Goal: Information Seeking & Learning: Learn about a topic

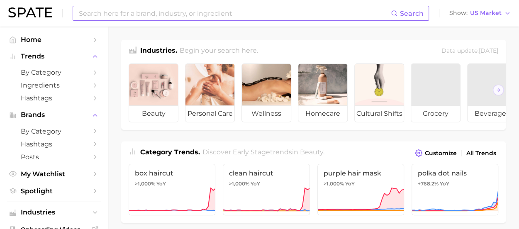
click at [206, 15] on input at bounding box center [234, 13] width 313 height 14
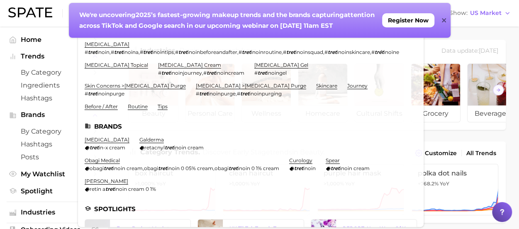
type input "tret"
click at [443, 21] on icon at bounding box center [444, 20] width 4 height 4
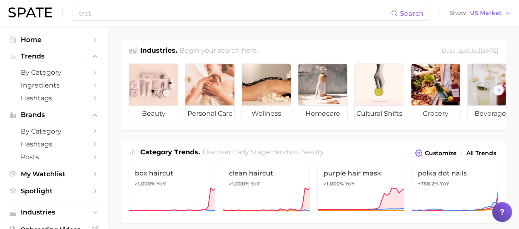
click at [283, 22] on div "tret Search Show US Market" at bounding box center [259, 13] width 503 height 27
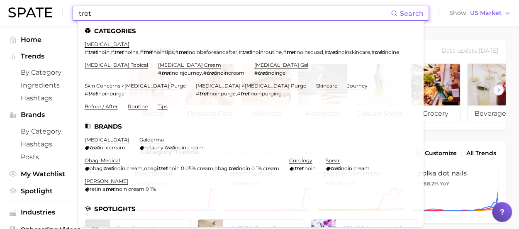
click at [284, 15] on input "tret" at bounding box center [234, 13] width 313 height 14
click at [102, 47] on link "[MEDICAL_DATA]" at bounding box center [107, 44] width 45 height 6
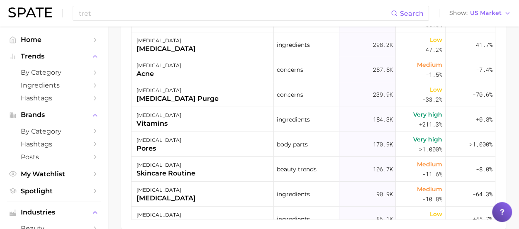
scroll to position [579, 0]
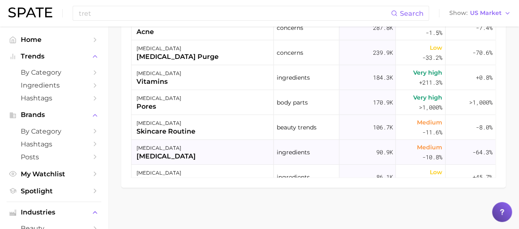
click at [181, 150] on div "[MEDICAL_DATA] [MEDICAL_DATA]" at bounding box center [203, 152] width 142 height 25
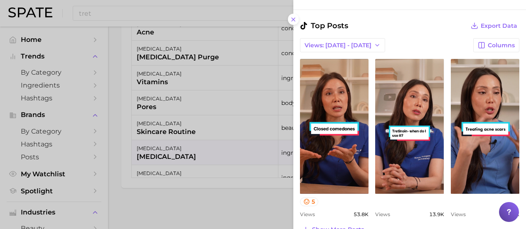
scroll to position [348, 0]
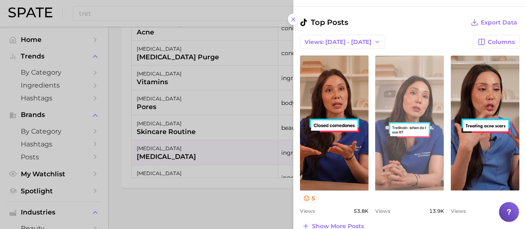
click at [417, 154] on link "view post on TikTok" at bounding box center [409, 123] width 69 height 135
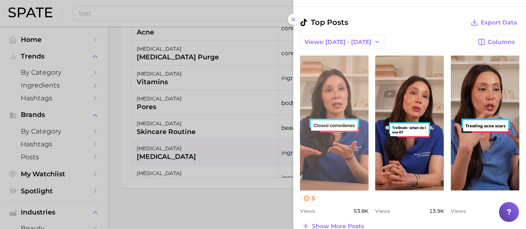
click at [322, 149] on link "view post on TikTok" at bounding box center [334, 123] width 69 height 135
